Goal: Check status: Check status

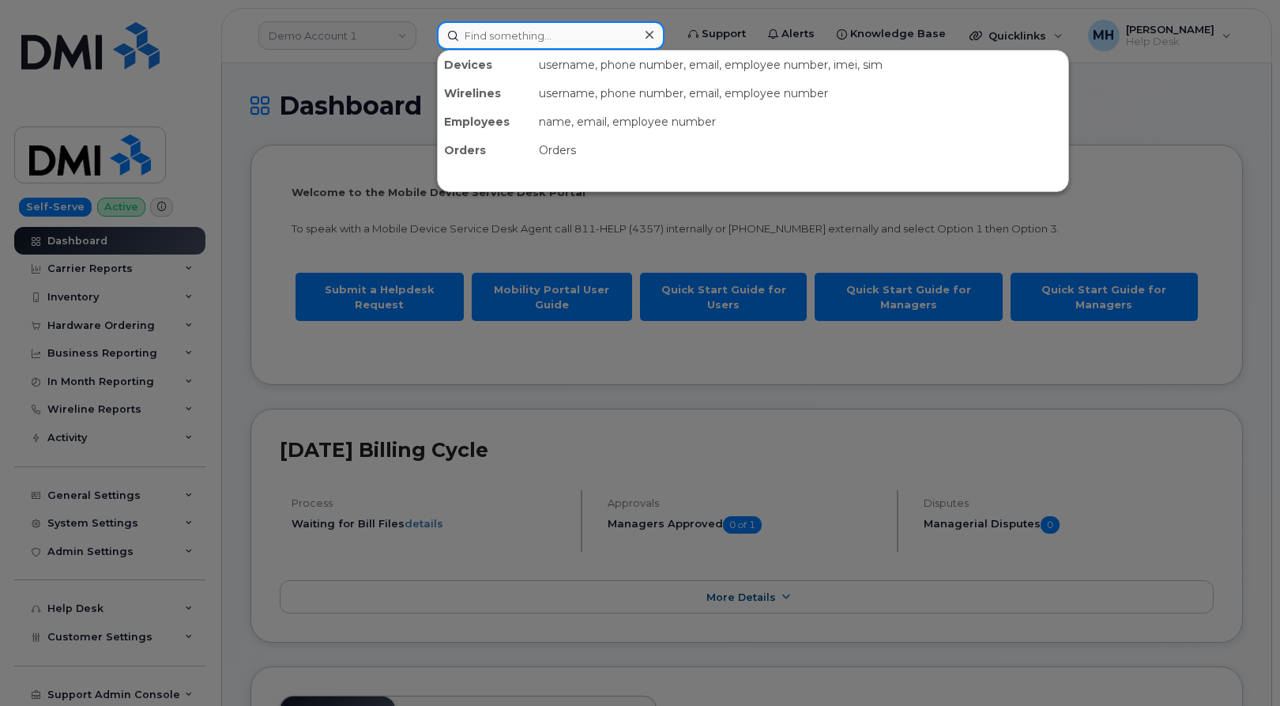
click at [578, 33] on input at bounding box center [551, 35] width 228 height 28
paste input "298507"
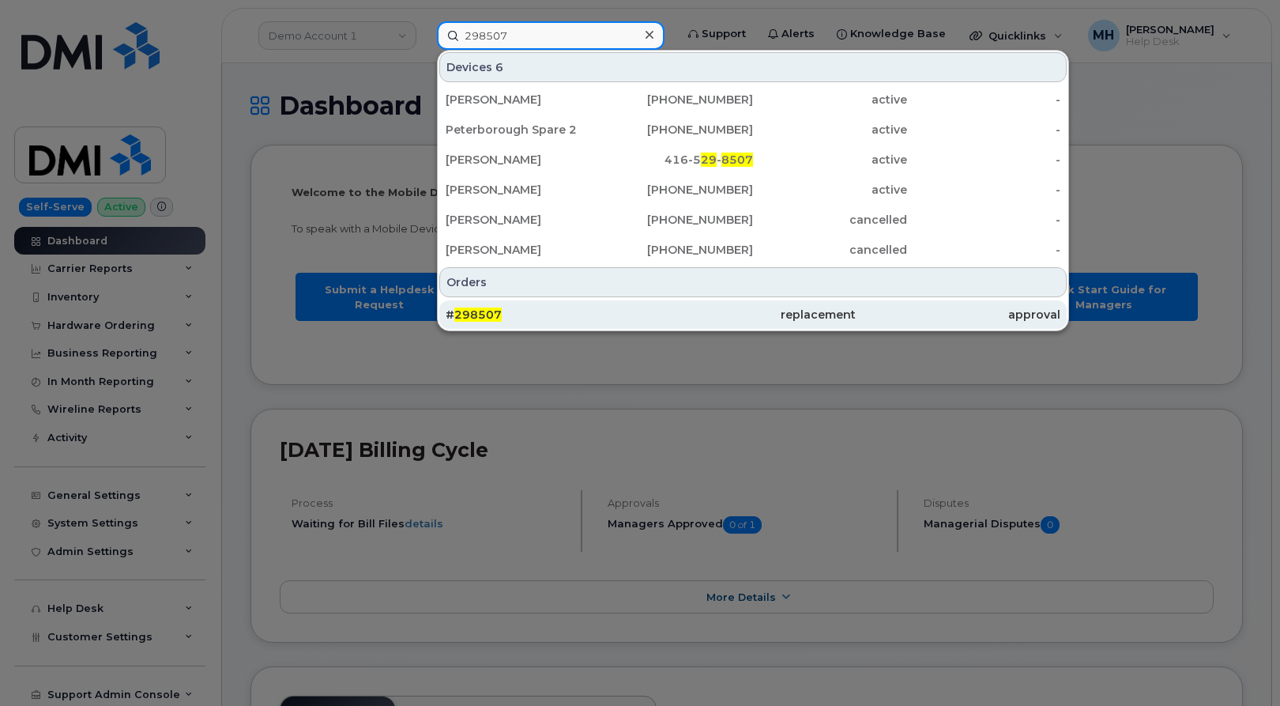
type input "298507"
click at [650, 326] on div "# 298507" at bounding box center [752, 314] width 205 height 28
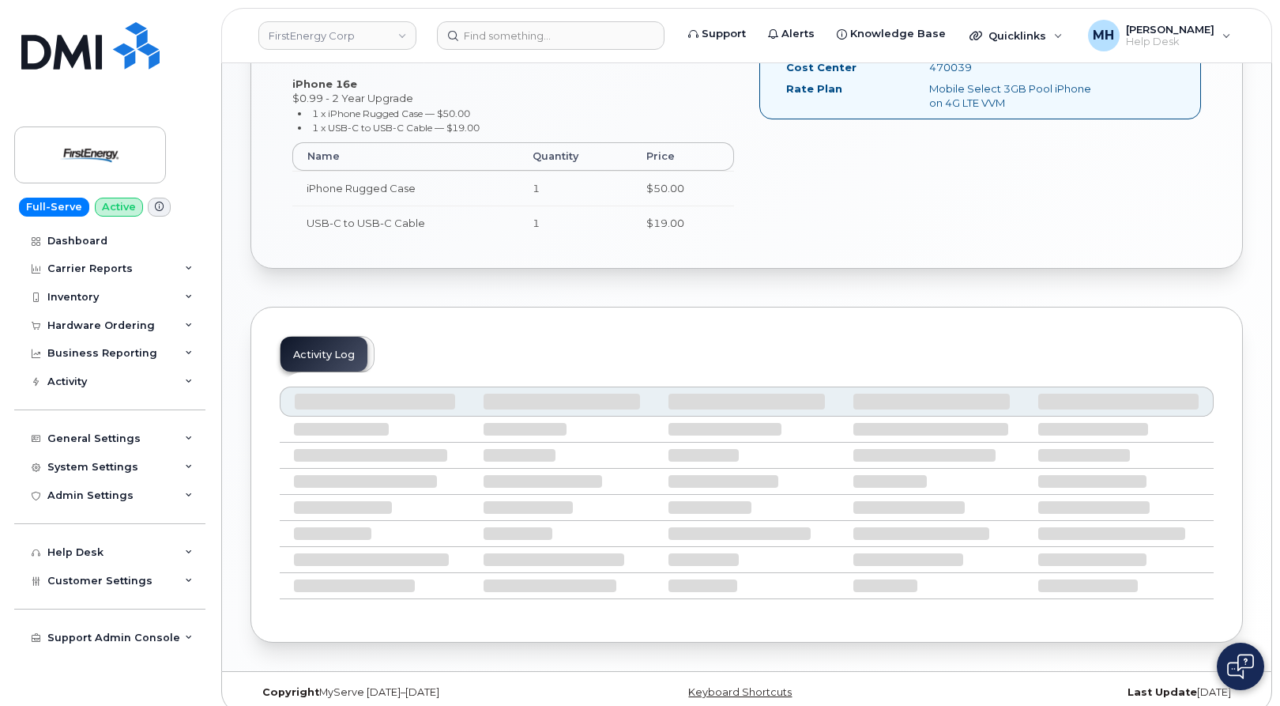
scroll to position [632, 0]
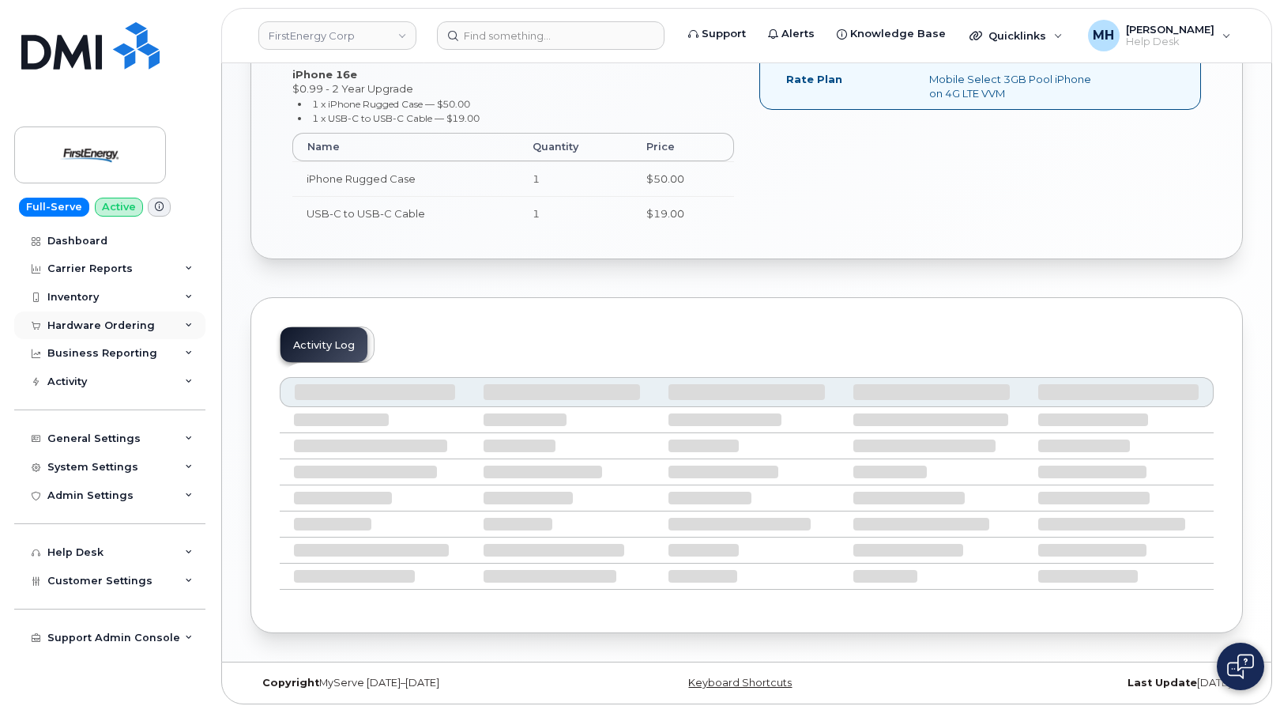
click at [159, 332] on div "Hardware Ordering" at bounding box center [109, 325] width 191 height 28
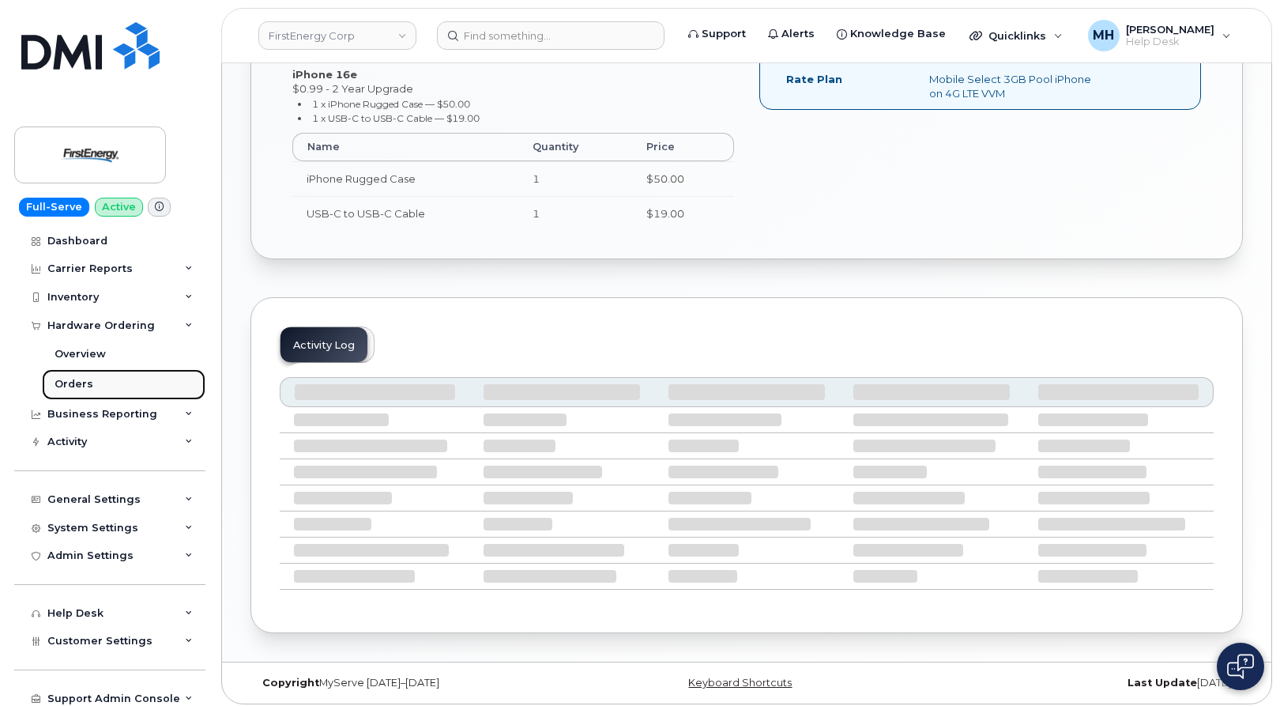
click at [139, 375] on link "Orders" at bounding box center [124, 384] width 164 height 30
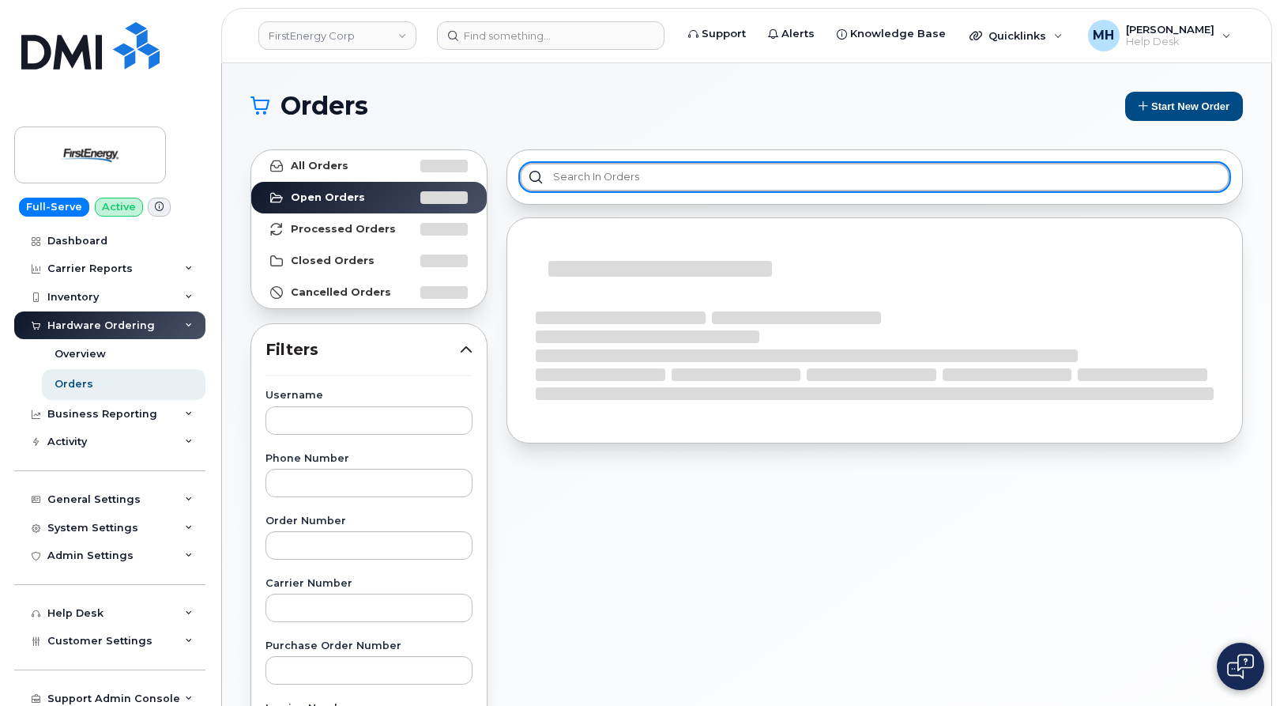
click at [652, 177] on input "text" at bounding box center [875, 177] width 710 height 28
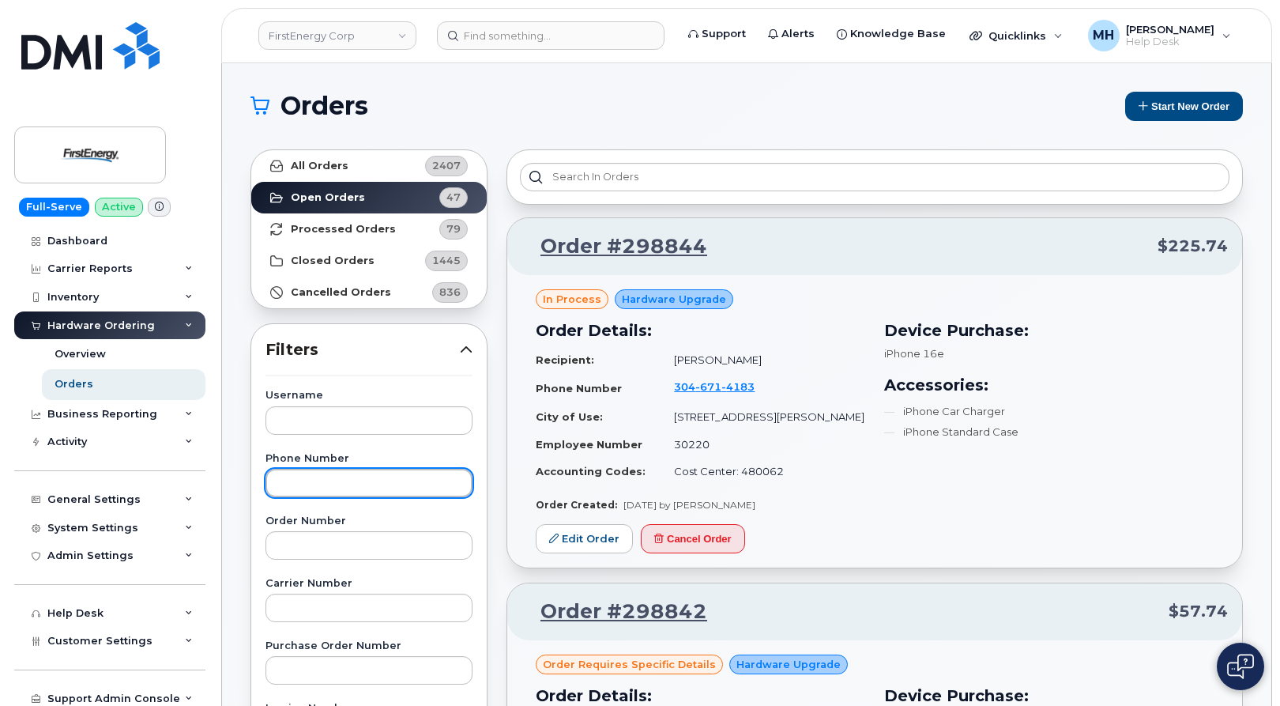
click at [351, 480] on input "text" at bounding box center [368, 483] width 207 height 28
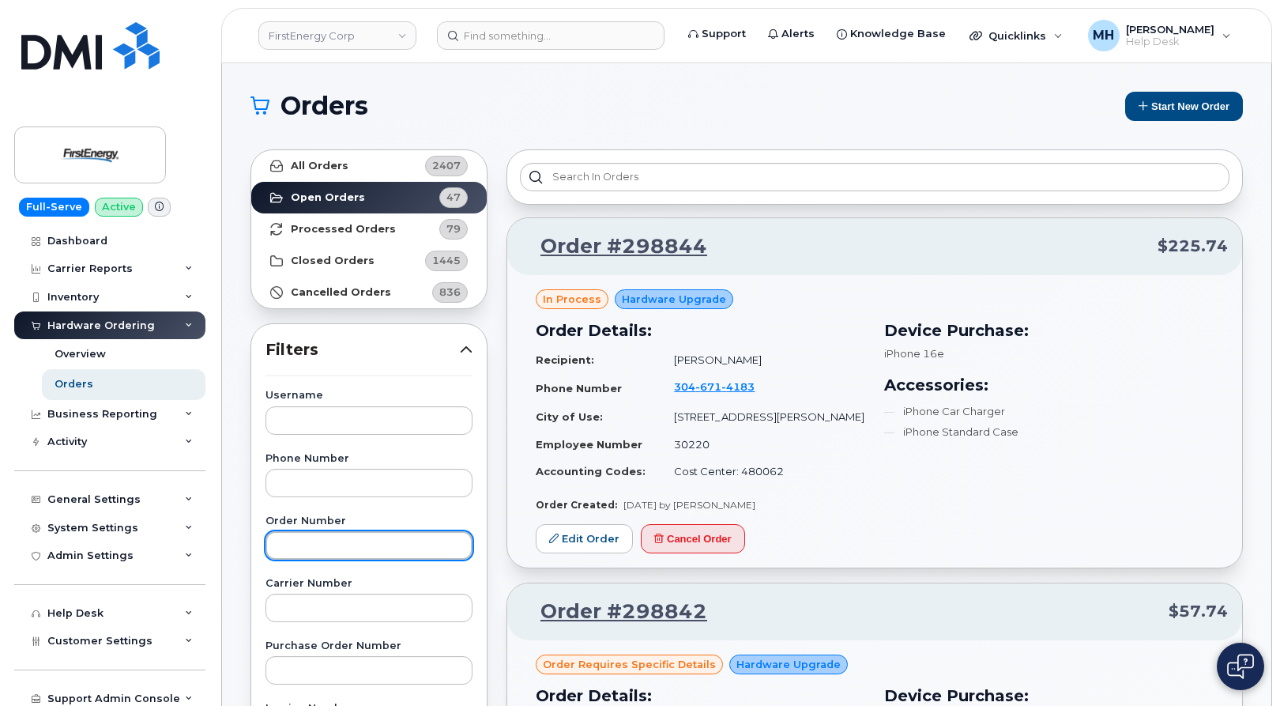
click at [341, 533] on input "text" at bounding box center [368, 545] width 207 height 28
paste input "298507"
type input "298507"
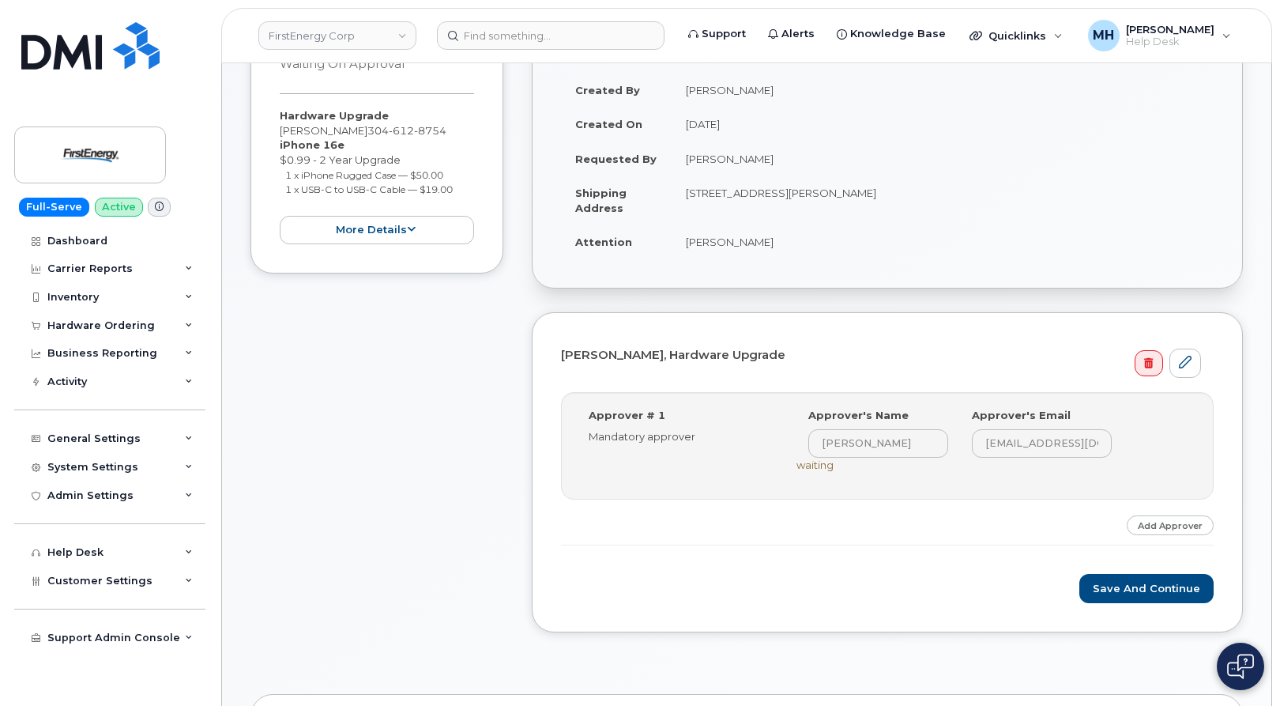
scroll to position [237, 0]
click at [1121, 603] on button "Save and Continue" at bounding box center [1146, 588] width 134 height 29
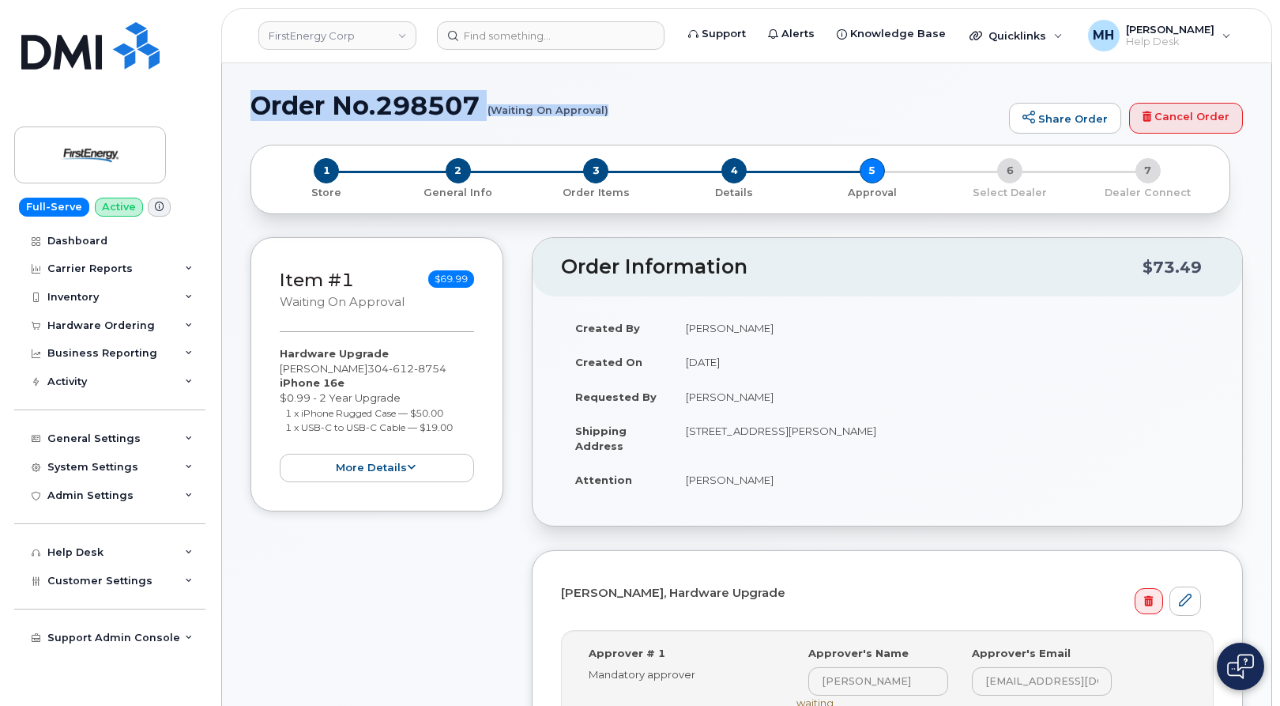
drag, startPoint x: 245, startPoint y: 105, endPoint x: 606, endPoint y: 105, distance: 361.1
copy h1 "Order No.298507 (Waiting On Approval)"
